Goal: Transaction & Acquisition: Purchase product/service

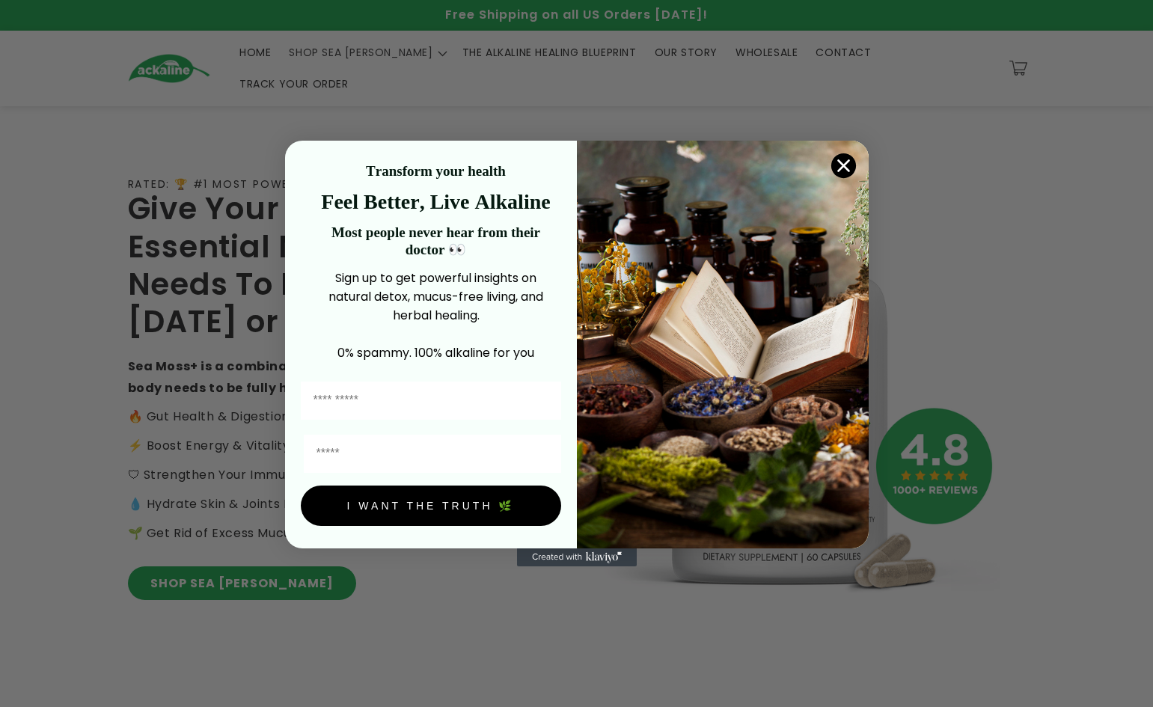
click at [79, 168] on icon "Close dialog" at bounding box center [843, 166] width 10 height 10
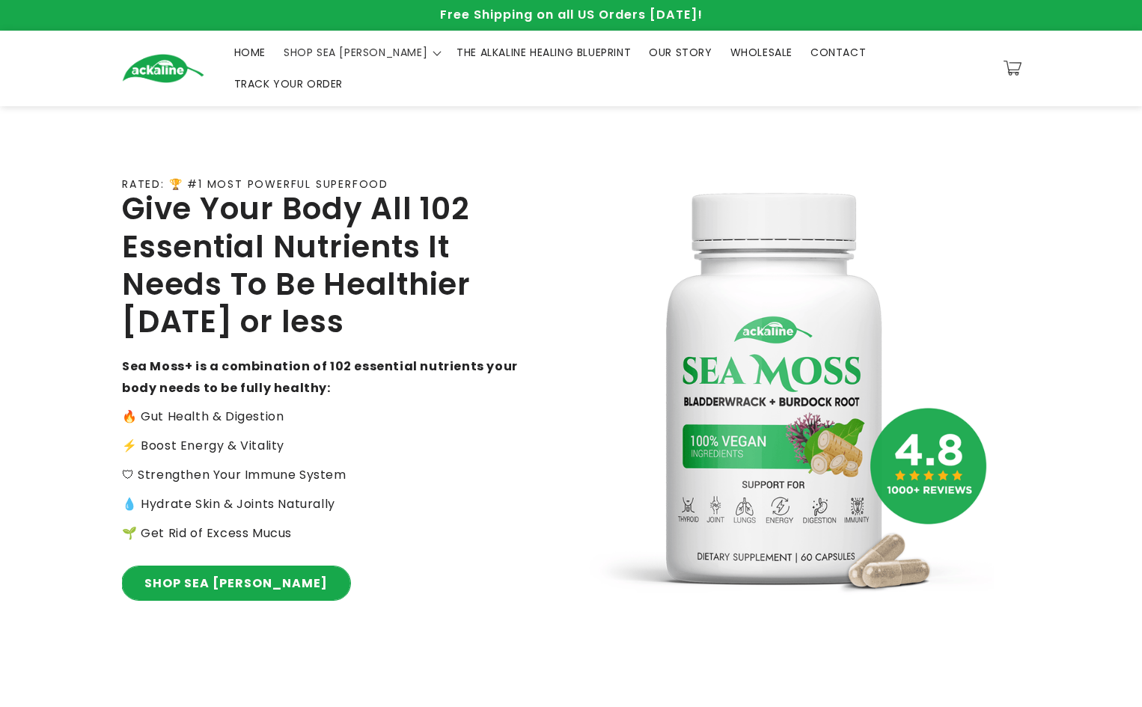
click at [79, 319] on link "SHOP SEA [PERSON_NAME]" at bounding box center [236, 583] width 228 height 34
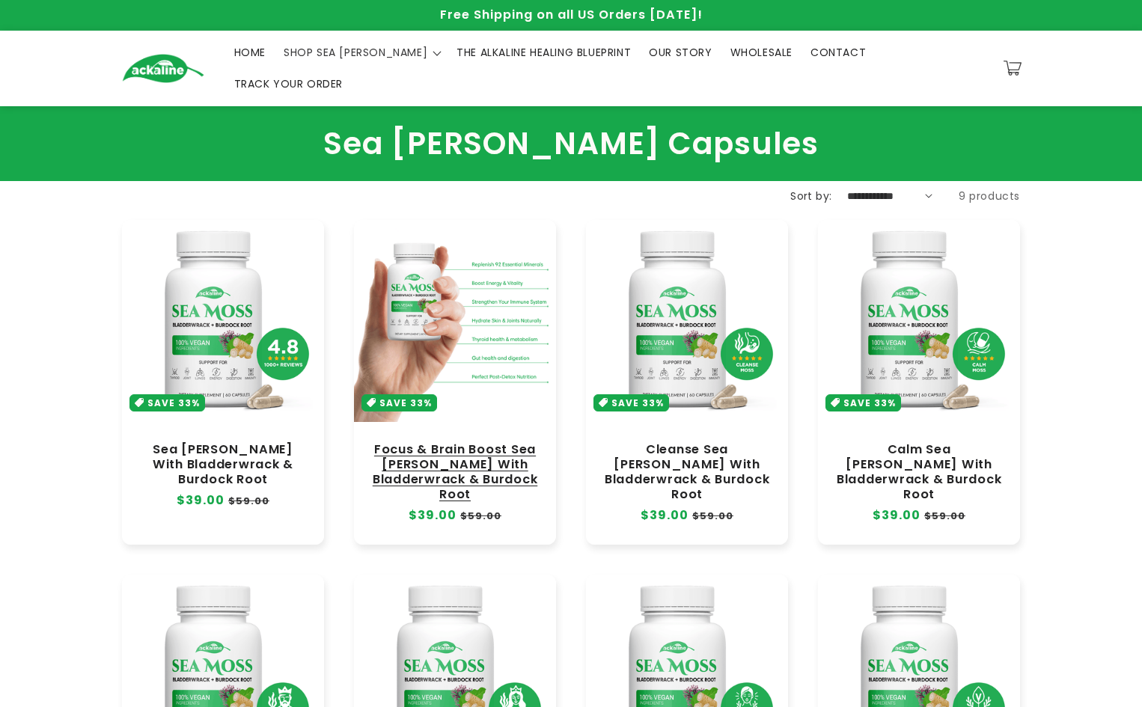
click at [458, 442] on link "Focus & Brain Boost Sea [PERSON_NAME] With Bladderwrack & Burdock Root" at bounding box center [455, 472] width 172 height 61
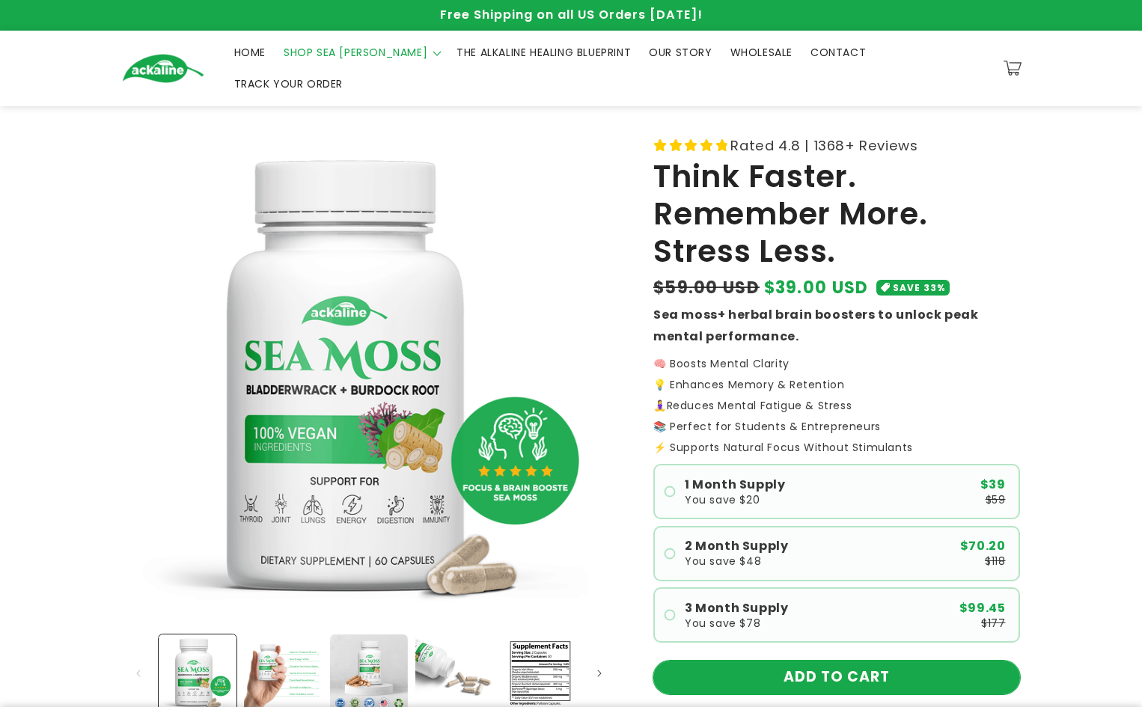
click at [860, 661] on button "ADD TO CART" at bounding box center [836, 678] width 367 height 34
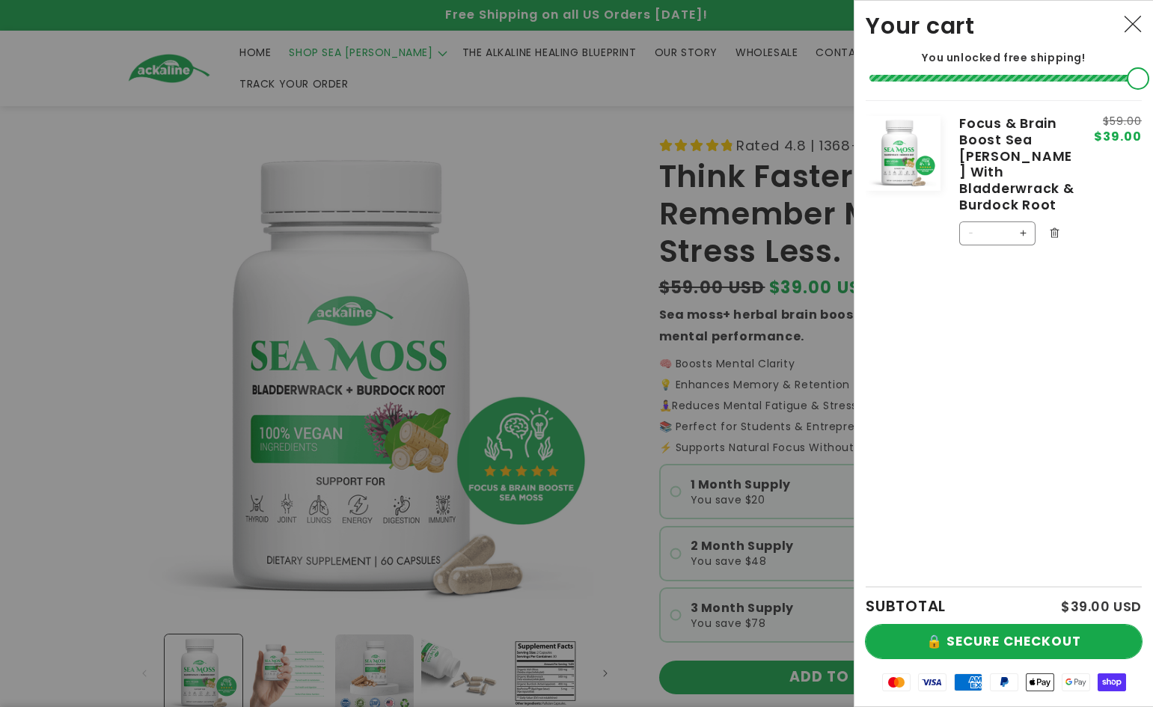
click at [922, 632] on button "🔒 SECURE CHECKOUT" at bounding box center [1004, 642] width 276 height 34
